Goal: Task Accomplishment & Management: Manage account settings

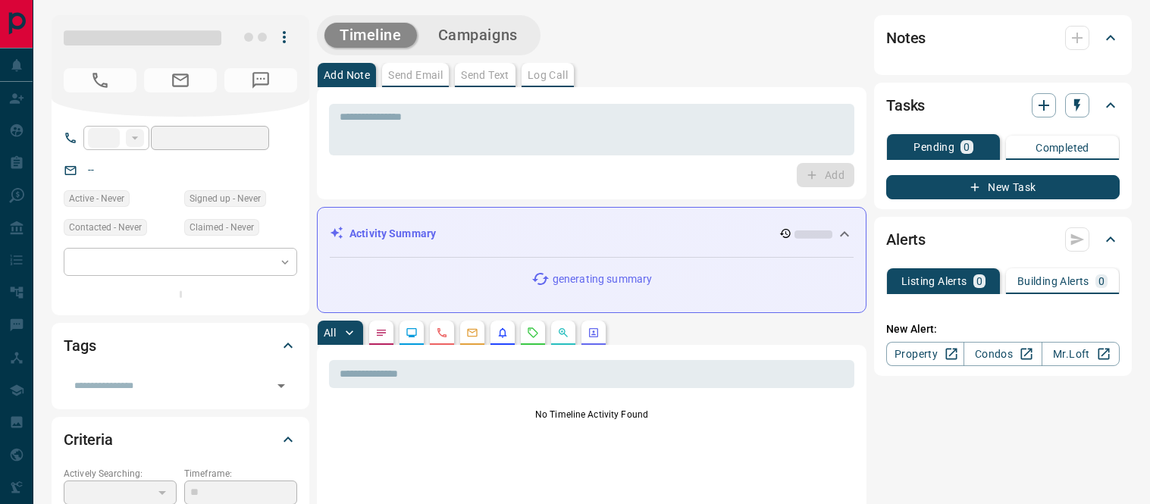
type input "**"
type input "**********"
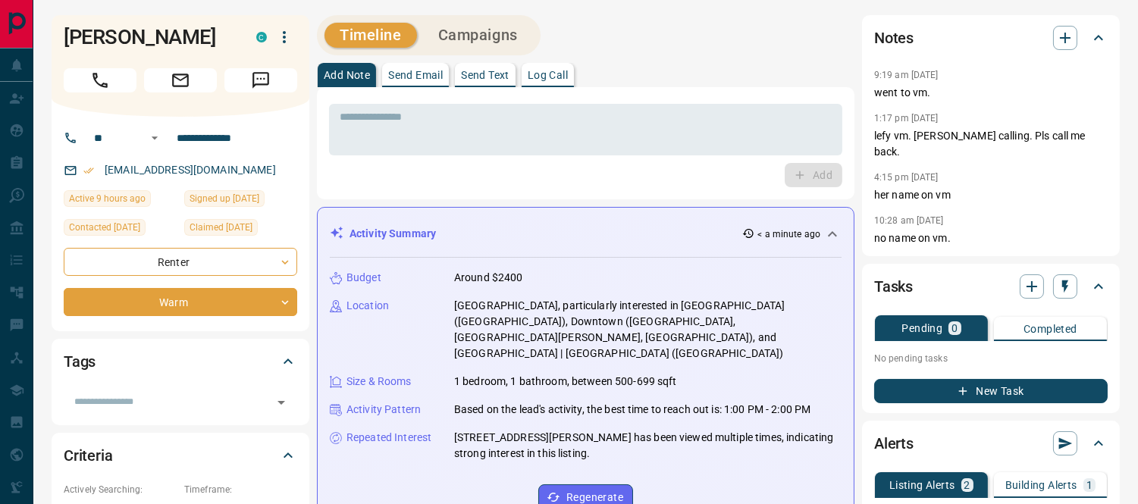
click at [561, 70] on p "Log Call" at bounding box center [548, 75] width 40 height 11
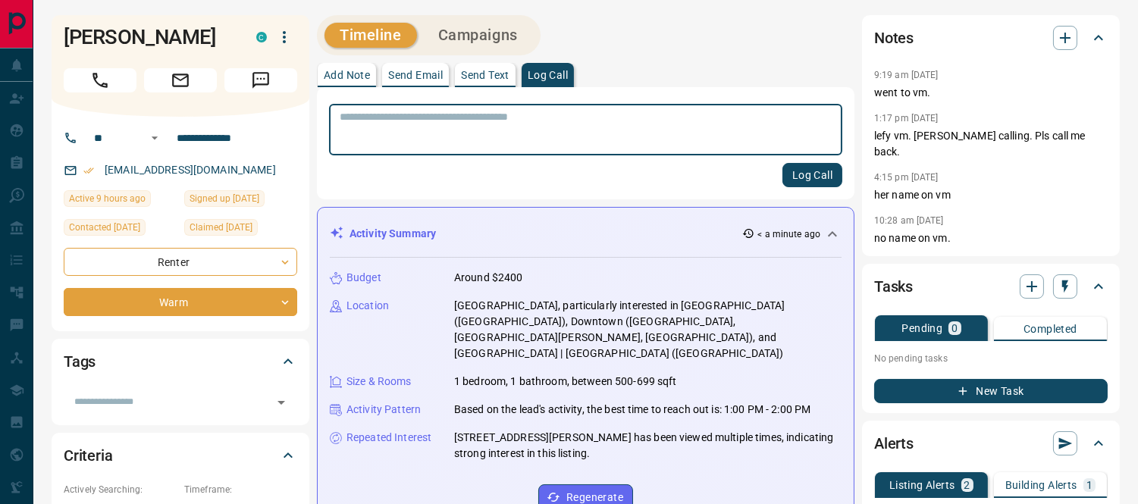
click at [550, 117] on textarea at bounding box center [586, 130] width 492 height 39
type textarea "**********"
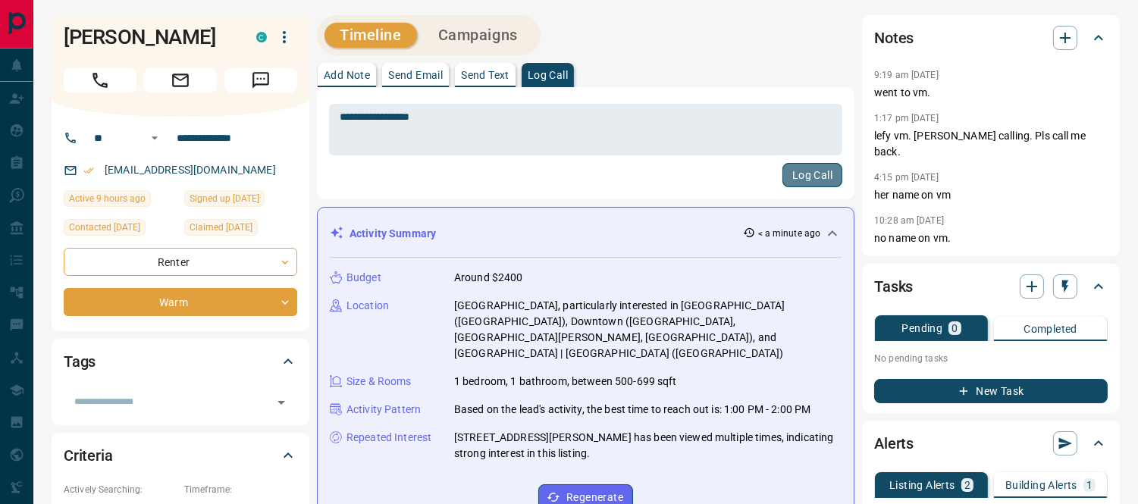
drag, startPoint x: 797, startPoint y: 176, endPoint x: 799, endPoint y: 164, distance: 12.2
click at [801, 177] on button "Log Call" at bounding box center [812, 175] width 60 height 24
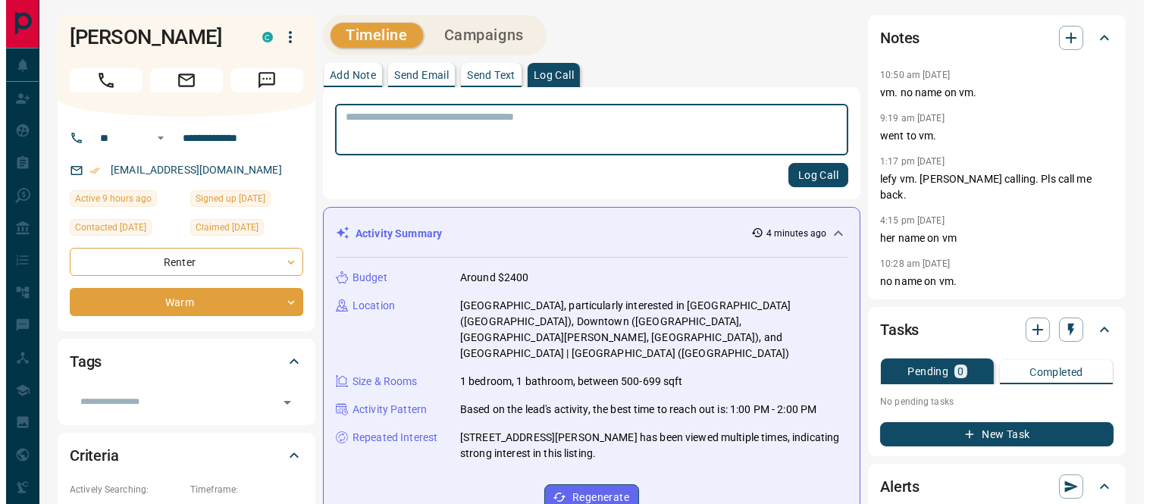
scroll to position [252, 0]
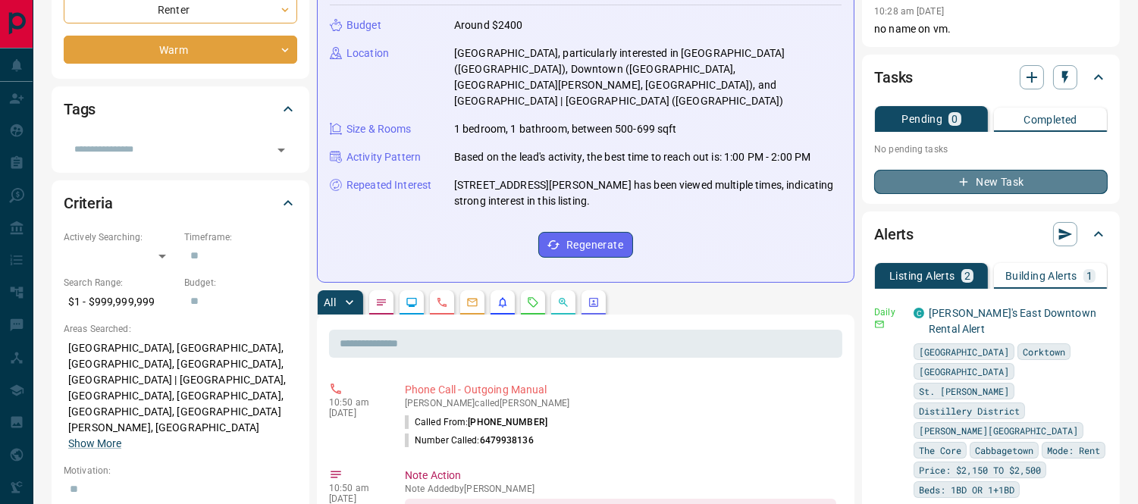
click at [975, 170] on button "New Task" at bounding box center [990, 182] width 233 height 24
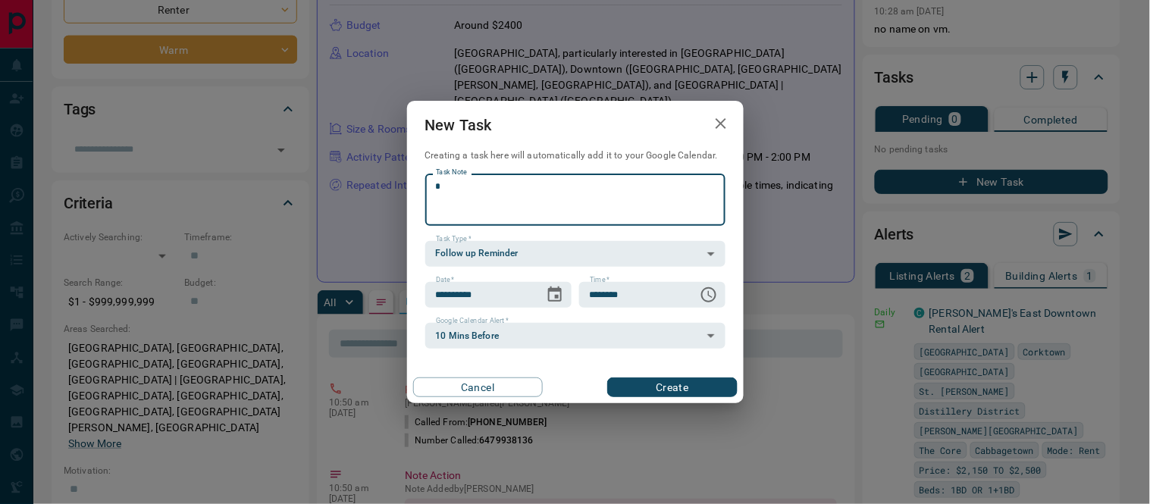
type textarea "*"
drag, startPoint x: 412, startPoint y: 197, endPoint x: 359, endPoint y: 193, distance: 54.0
click at [360, 197] on div "**********" at bounding box center [575, 252] width 1150 height 504
type textarea "*"
type textarea "**********"
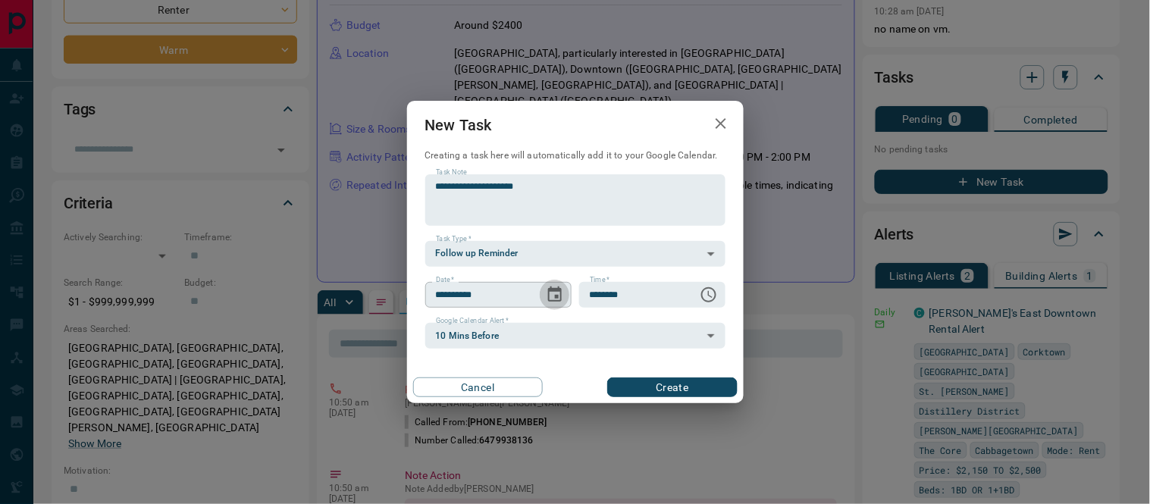
click at [549, 296] on icon "Choose date, selected date is Aug 13, 2025" at bounding box center [555, 294] width 14 height 15
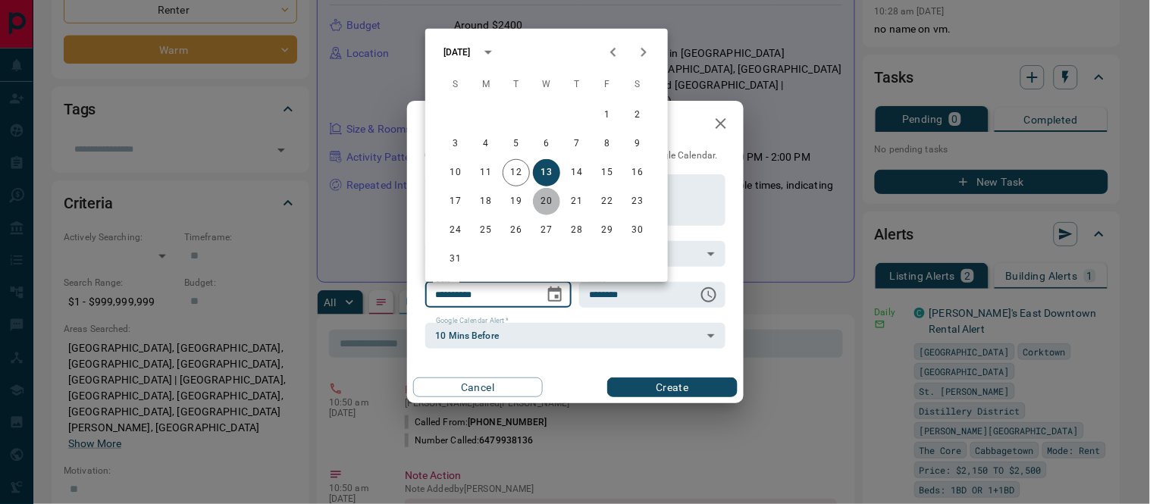
click at [546, 202] on button "20" at bounding box center [546, 201] width 27 height 27
type input "**********"
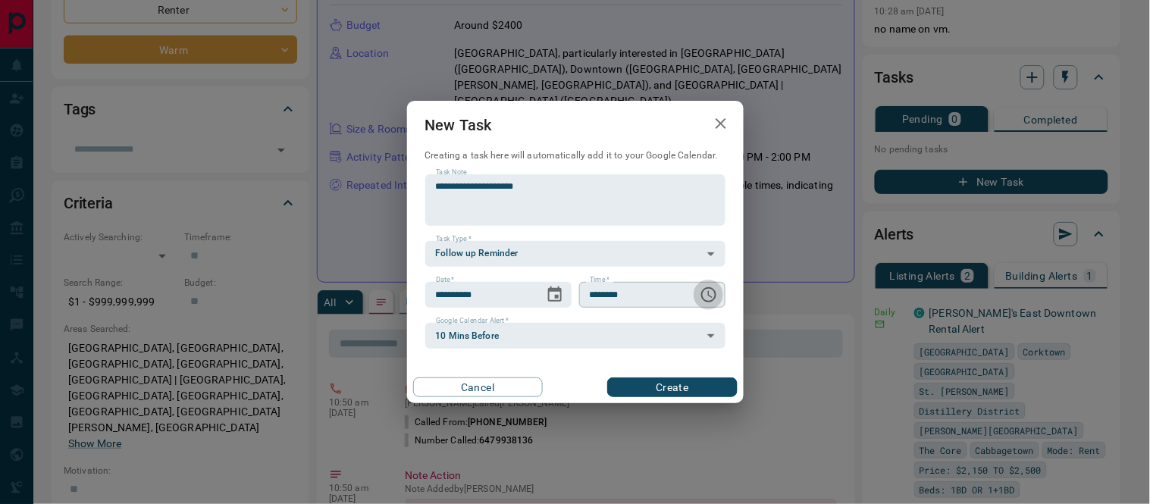
click at [707, 297] on icon "Choose time, selected time is 6:00 AM" at bounding box center [709, 295] width 18 height 18
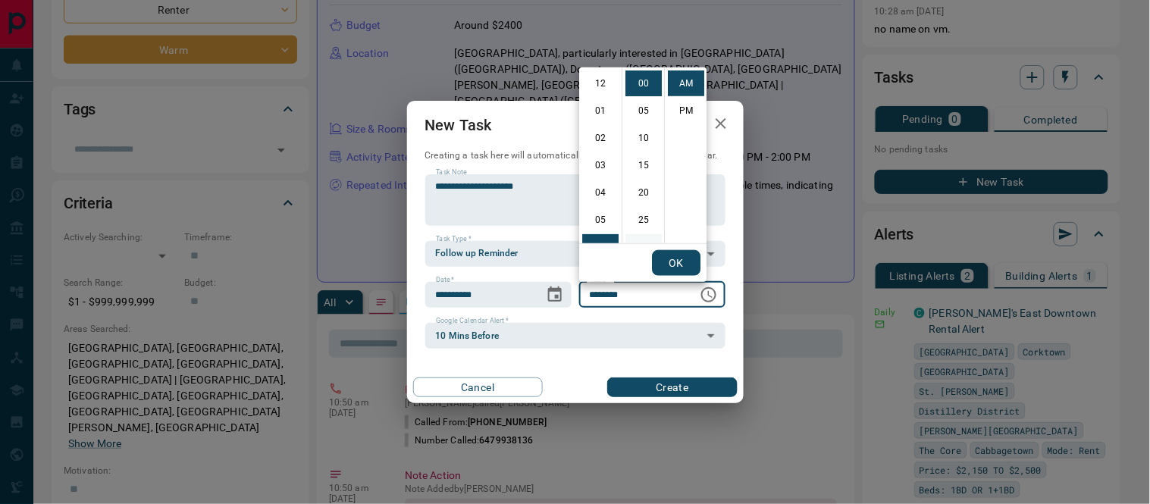
scroll to position [163, 0]
click at [606, 167] on li "09" at bounding box center [600, 166] width 36 height 26
drag, startPoint x: 640, startPoint y: 163, endPoint x: 652, endPoint y: 210, distance: 48.5
click at [641, 164] on li "15" at bounding box center [643, 165] width 36 height 26
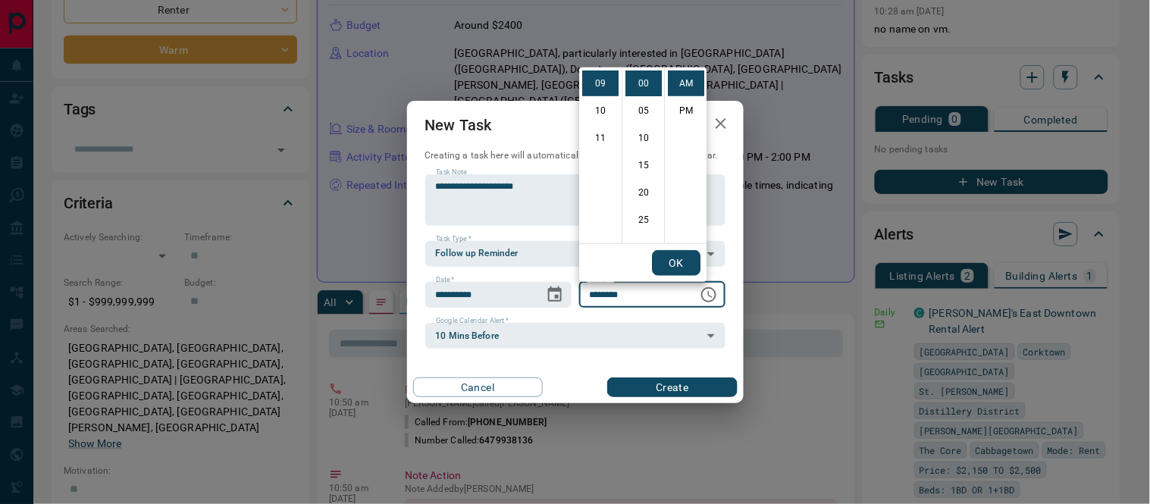
type input "********"
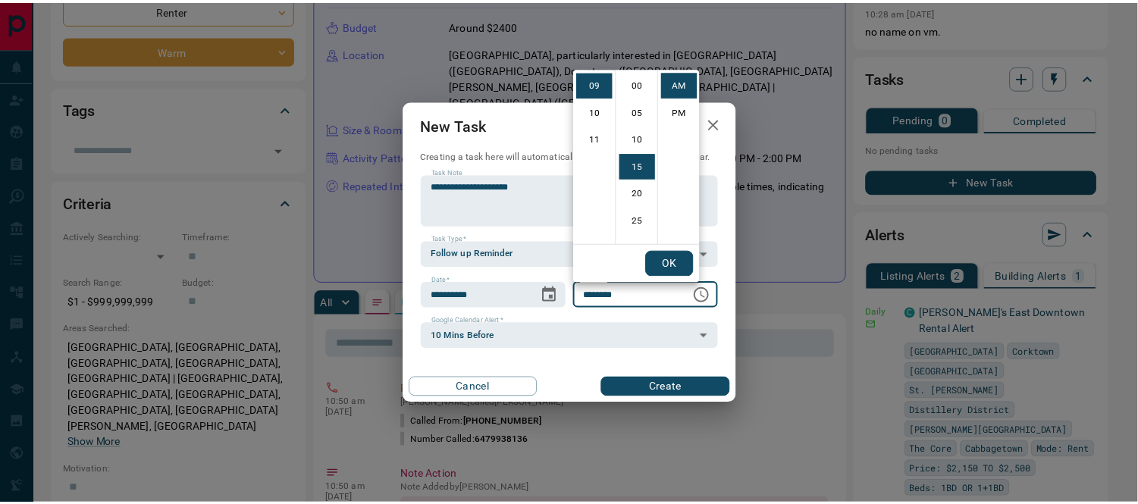
scroll to position [81, 0]
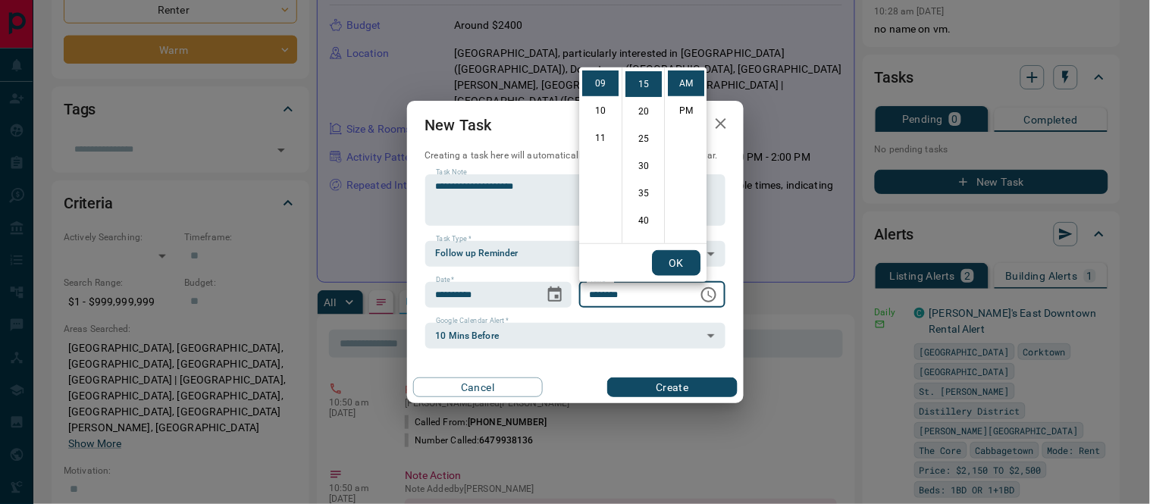
drag, startPoint x: 665, startPoint y: 263, endPoint x: 675, endPoint y: 352, distance: 90.0
click at [665, 276] on div "OK" at bounding box center [642, 263] width 127 height 38
click at [669, 384] on button "Create" at bounding box center [672, 388] width 130 height 20
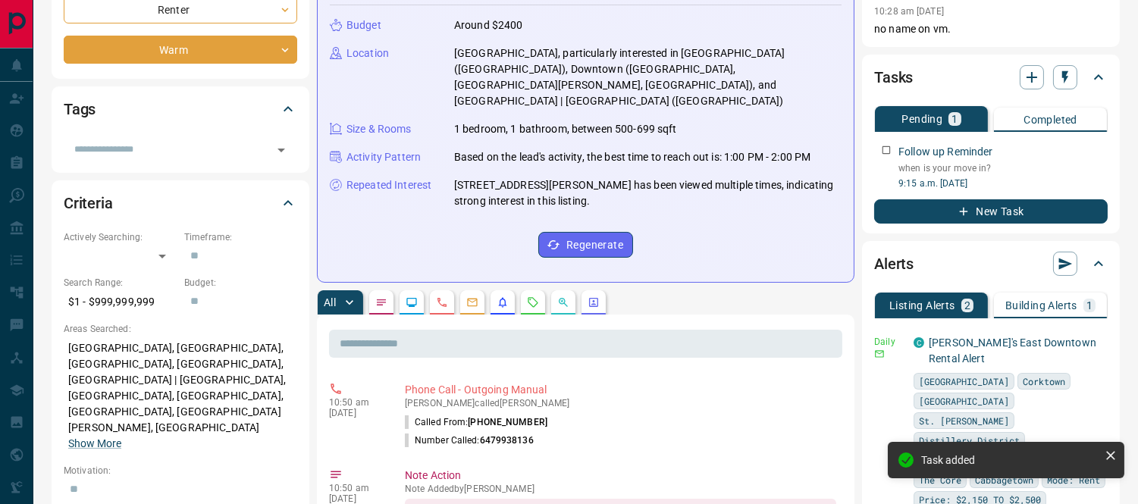
scroll to position [0, 0]
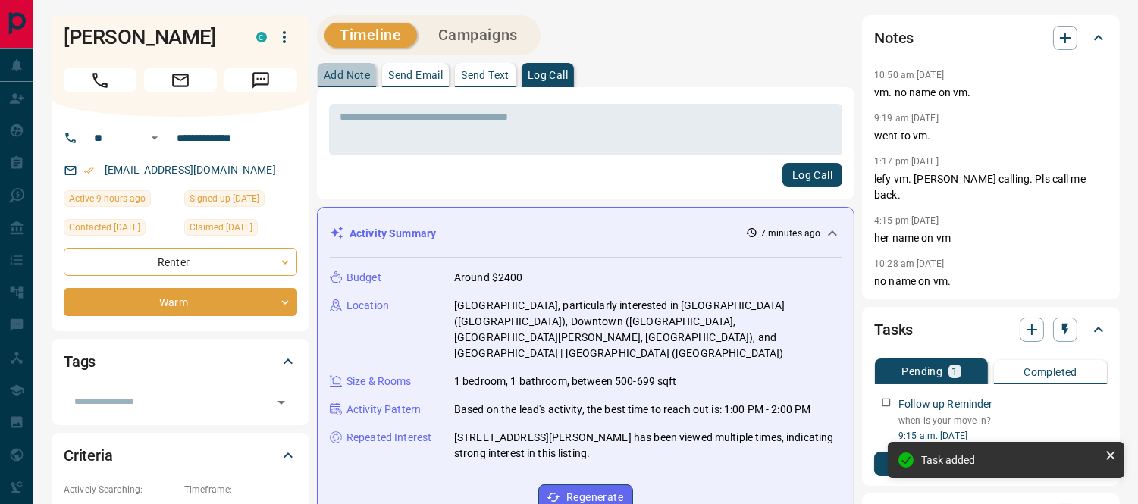
click at [330, 74] on p "Add Note" at bounding box center [347, 75] width 46 height 11
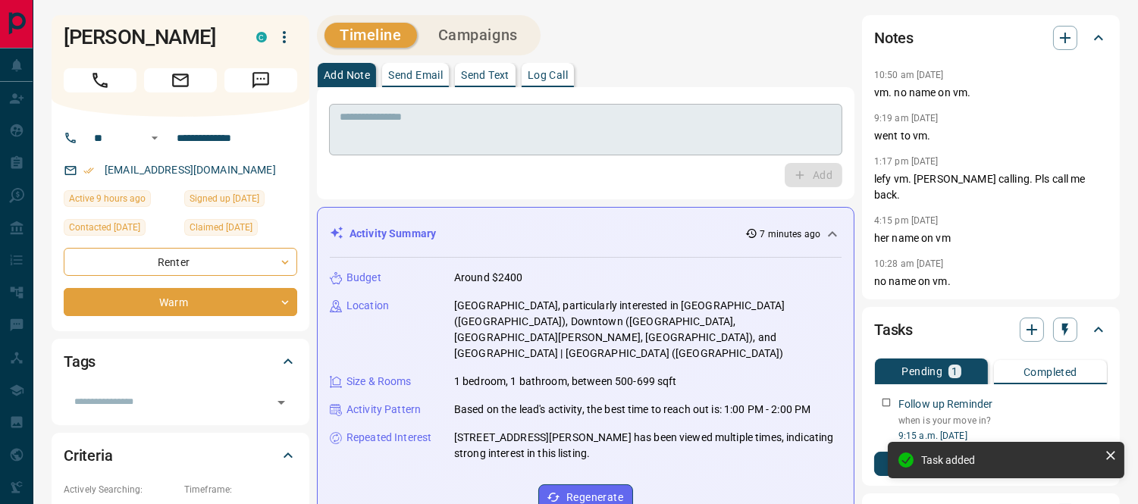
drag, startPoint x: 380, startPoint y: 136, endPoint x: 371, endPoint y: 130, distance: 10.3
click at [376, 134] on textarea at bounding box center [586, 130] width 492 height 39
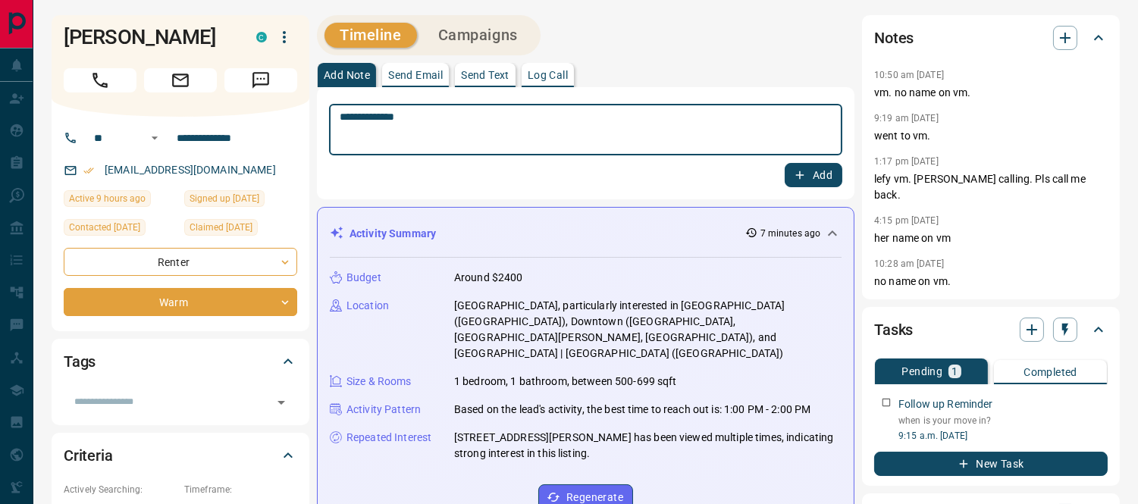
type textarea "**********"
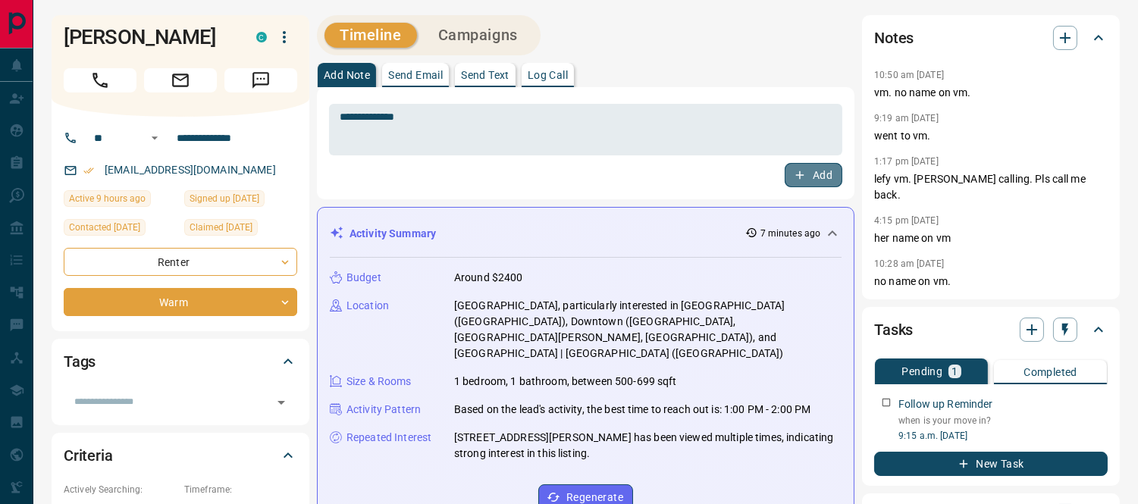
click at [809, 172] on button "Add" at bounding box center [814, 175] width 58 height 24
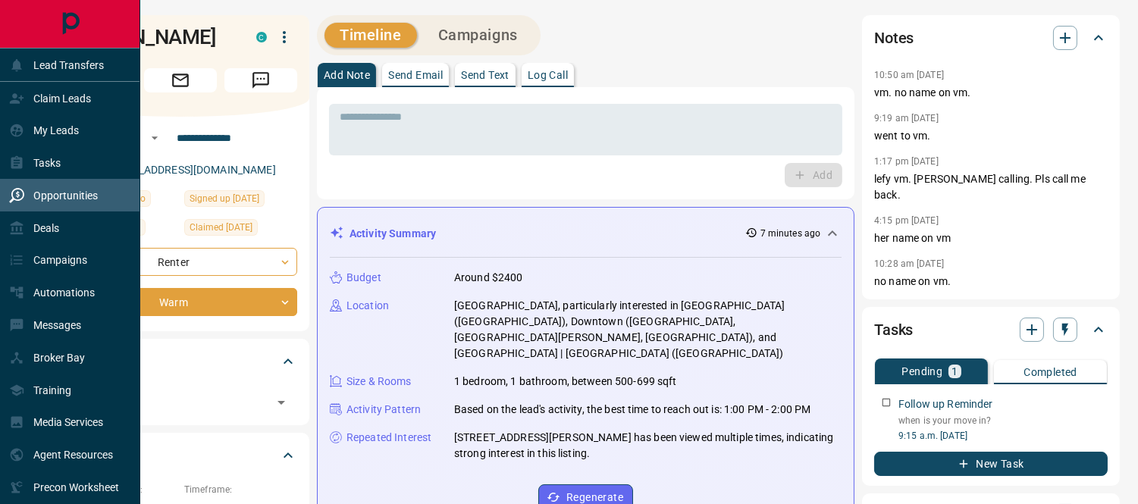
click at [71, 185] on div "Opportunities" at bounding box center [53, 195] width 89 height 25
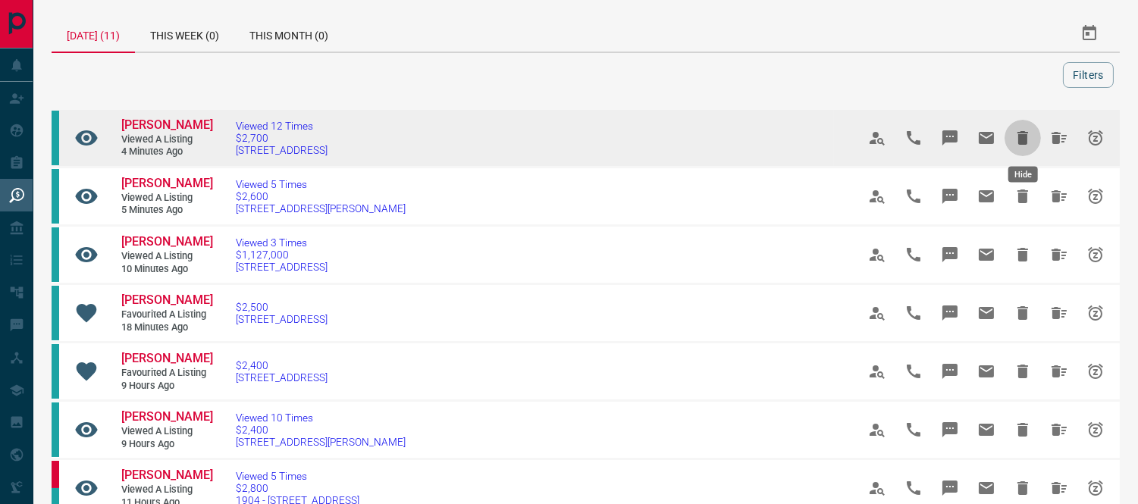
click at [1021, 133] on icon "Hide" at bounding box center [1022, 138] width 11 height 14
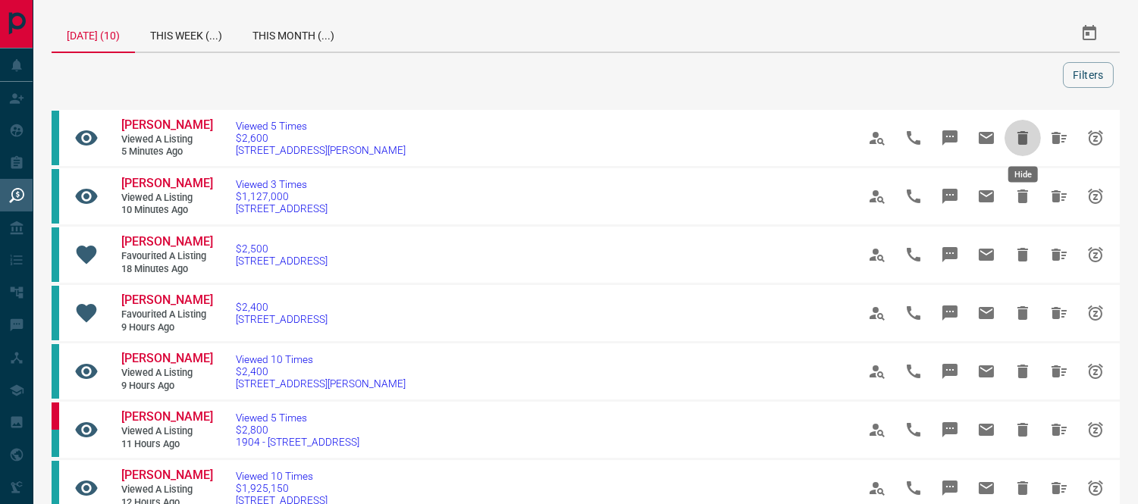
click at [1021, 133] on icon "Hide" at bounding box center [1022, 138] width 11 height 14
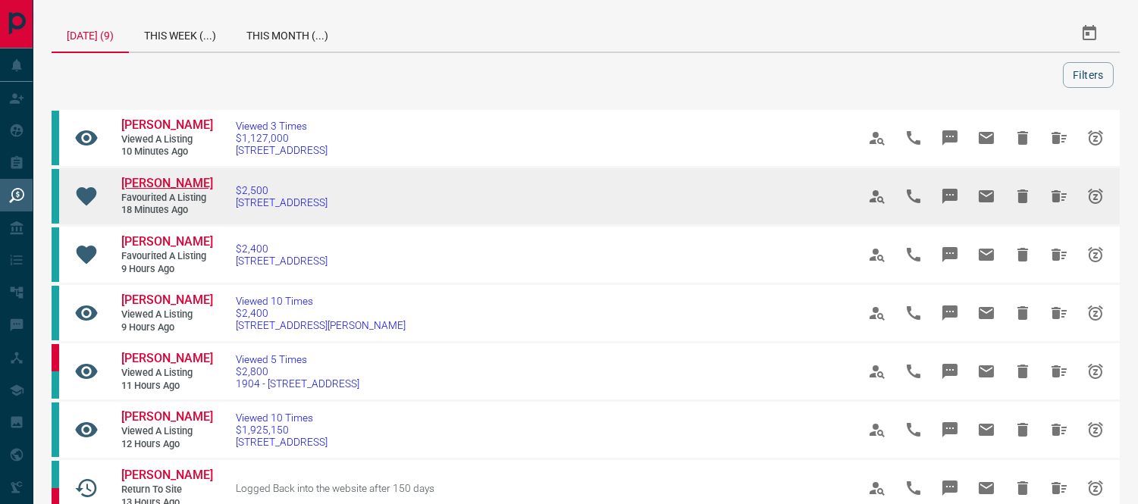
click at [145, 185] on span "[PERSON_NAME]" at bounding box center [167, 183] width 92 height 14
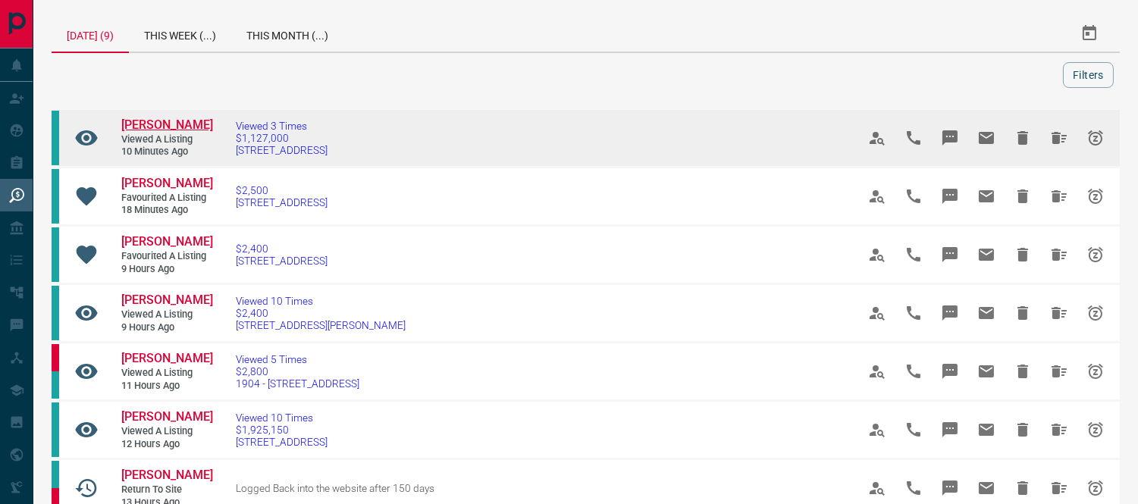
click at [150, 124] on span "[PERSON_NAME]" at bounding box center [167, 124] width 92 height 14
click at [1026, 139] on icon "Hide" at bounding box center [1022, 138] width 11 height 14
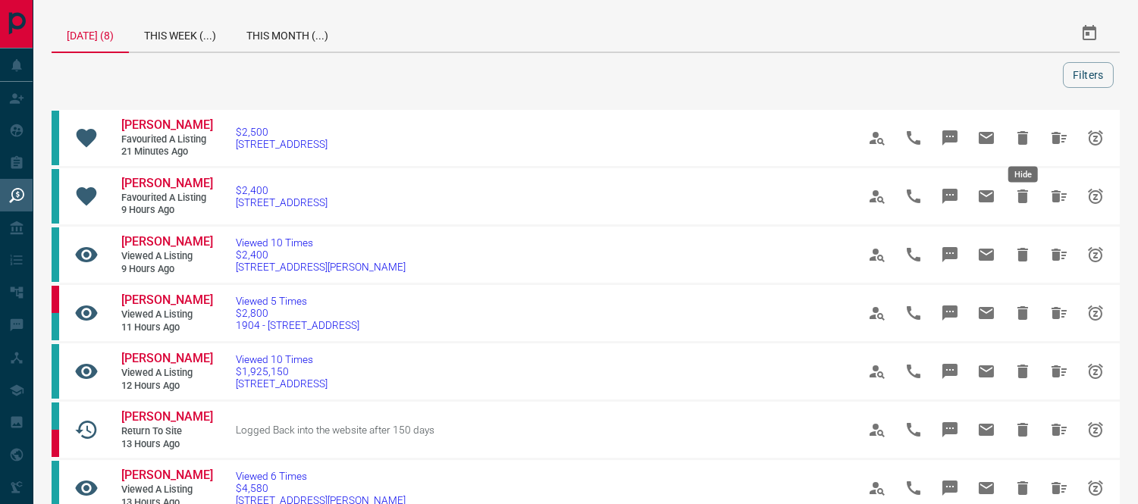
click at [1026, 139] on icon "Hide" at bounding box center [1022, 138] width 11 height 14
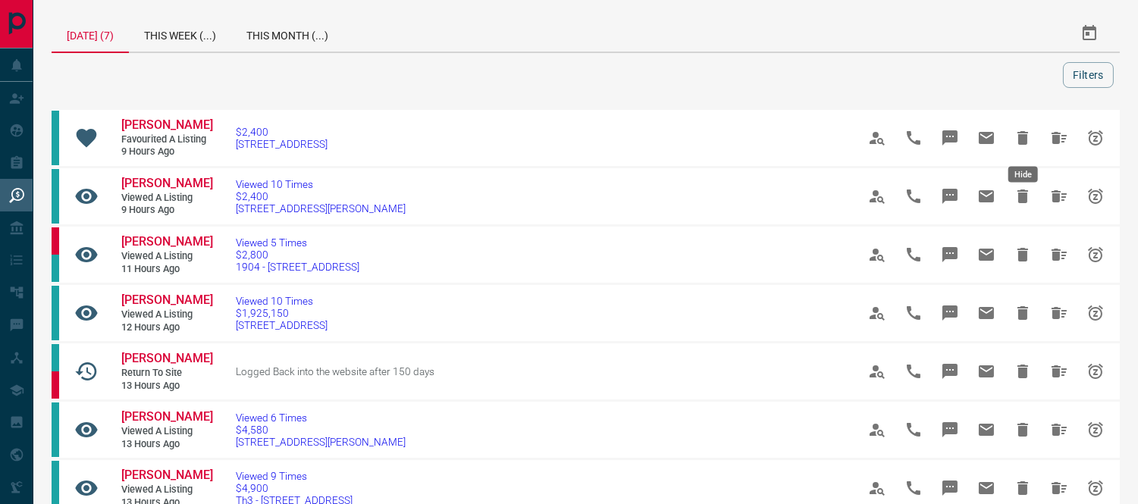
click at [1024, 139] on icon "Hide" at bounding box center [1022, 138] width 11 height 14
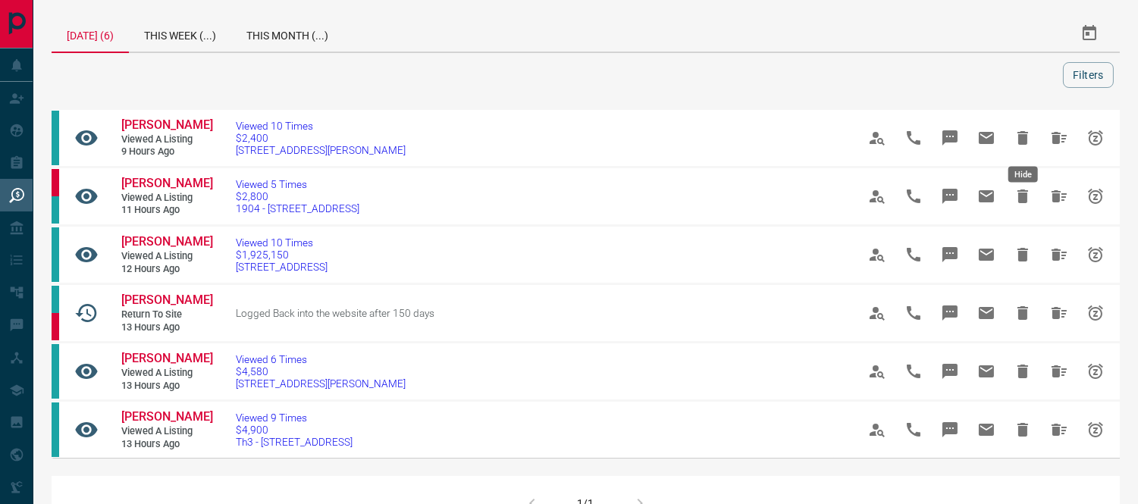
click at [1024, 139] on icon "Hide" at bounding box center [1022, 138] width 11 height 14
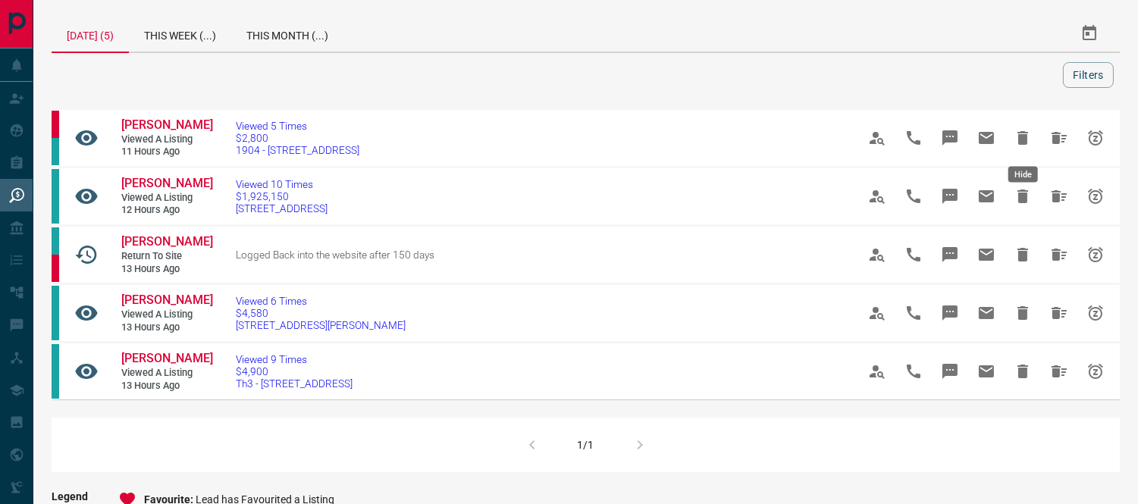
click at [1024, 139] on icon "Hide" at bounding box center [1022, 138] width 11 height 14
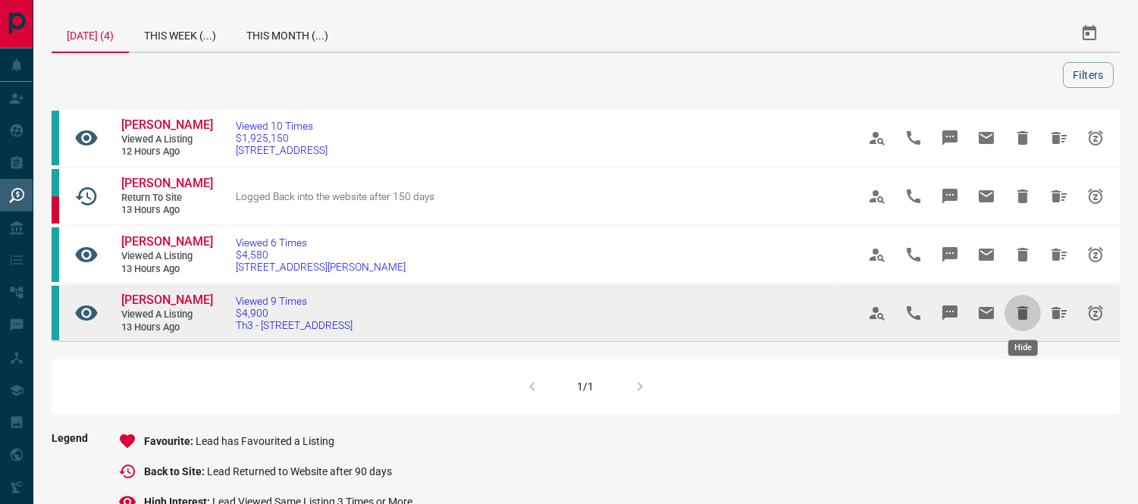
click at [1025, 314] on icon "Hide" at bounding box center [1022, 313] width 11 height 14
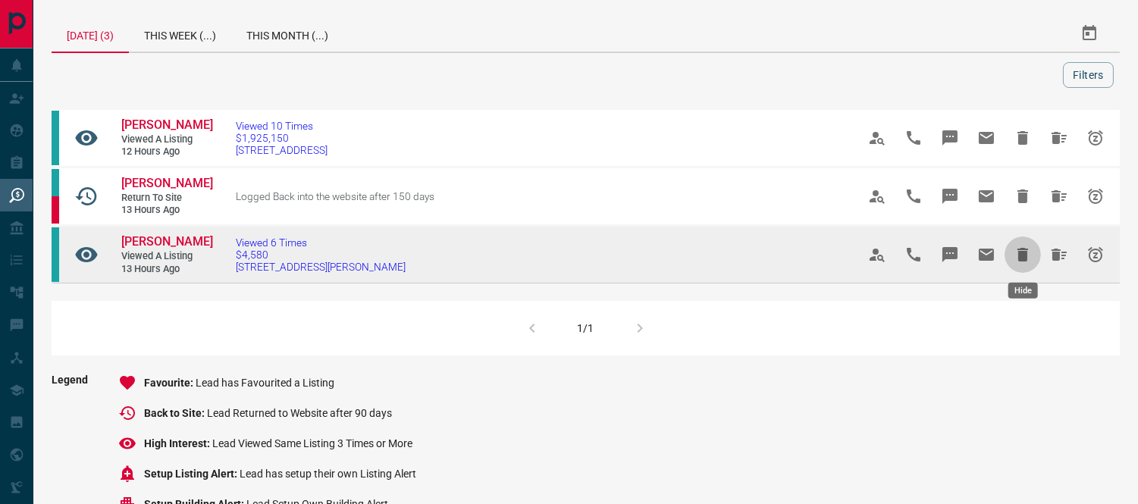
click at [1022, 262] on icon "Hide" at bounding box center [1023, 255] width 18 height 18
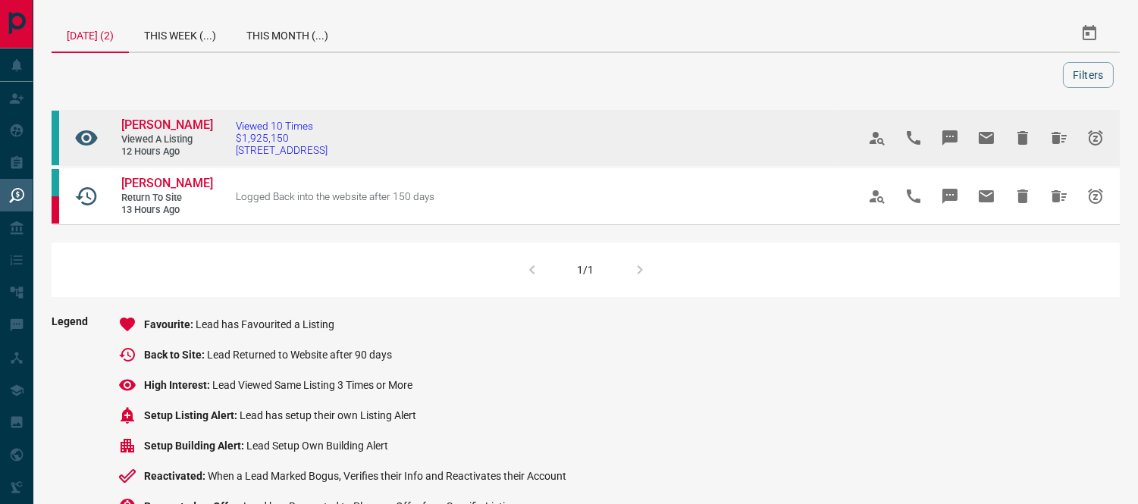
click at [171, 130] on link "[PERSON_NAME]" at bounding box center [166, 125] width 91 height 16
